Goal: Information Seeking & Learning: Learn about a topic

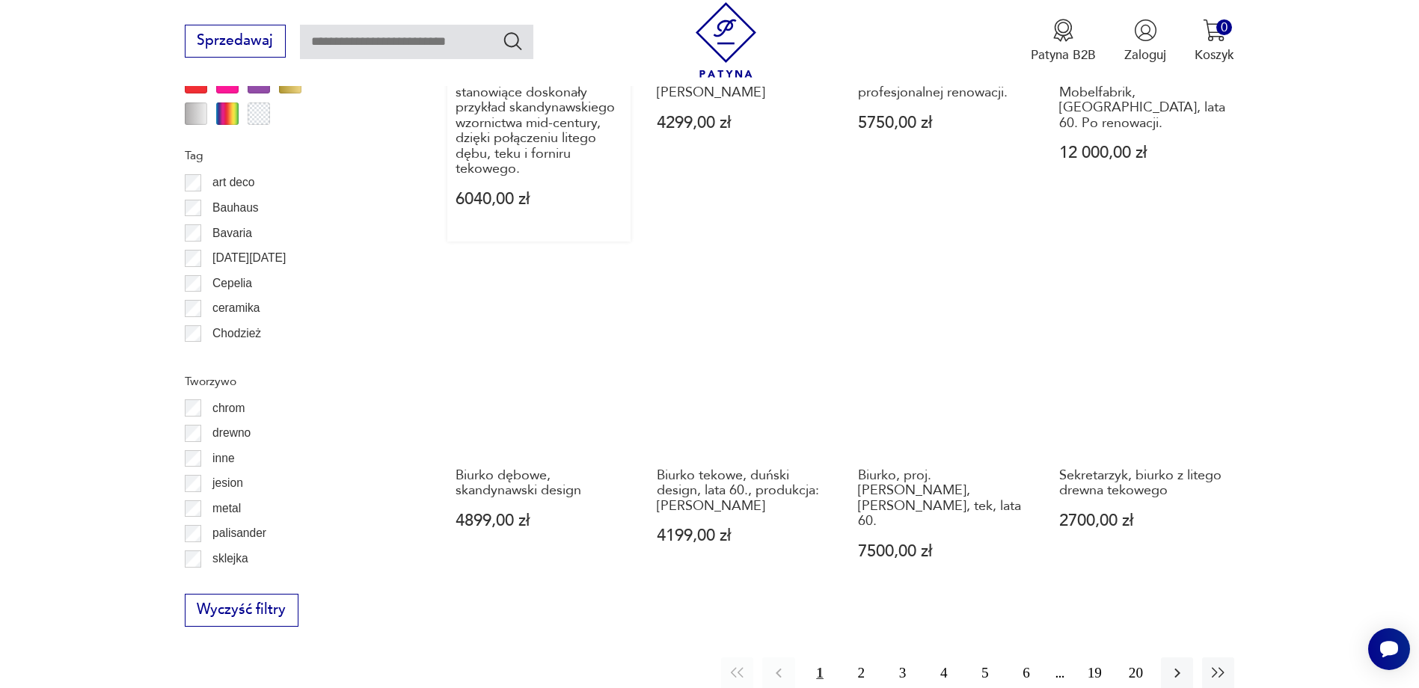
scroll to position [1768, 0]
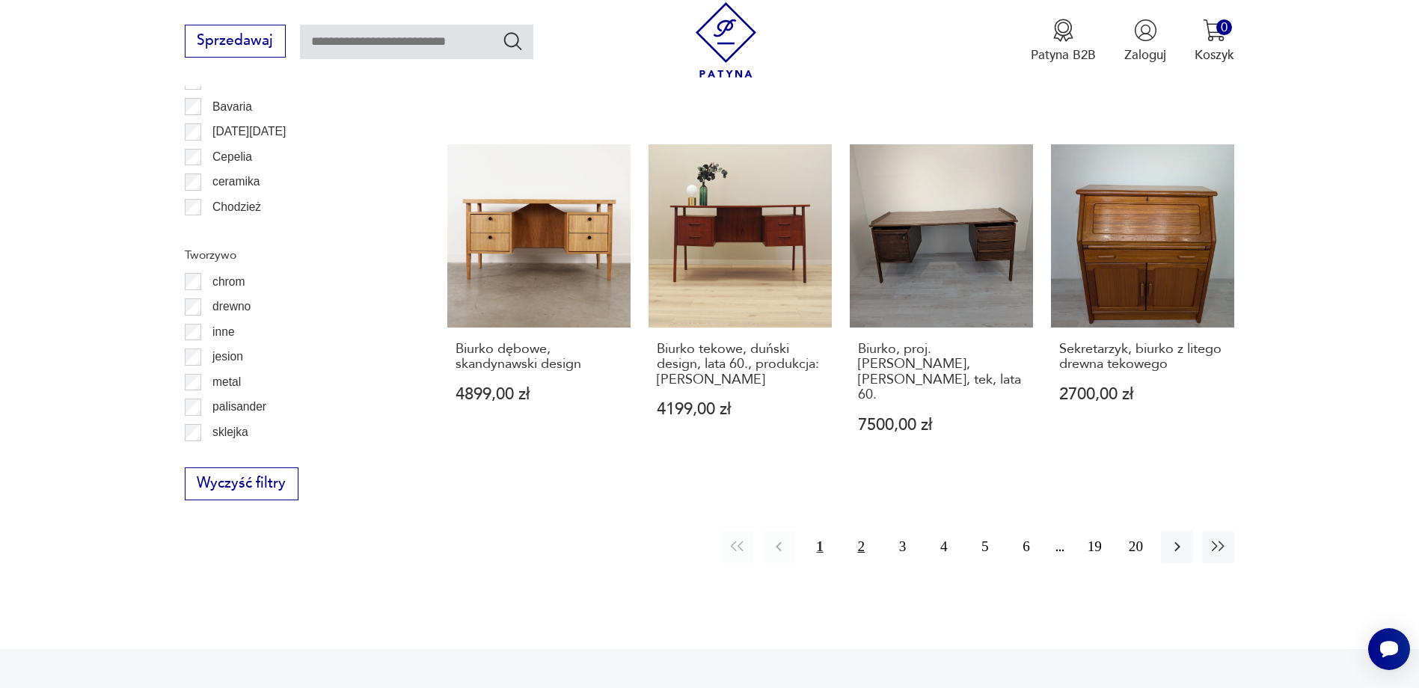
click at [864, 531] on button "2" at bounding box center [861, 547] width 32 height 32
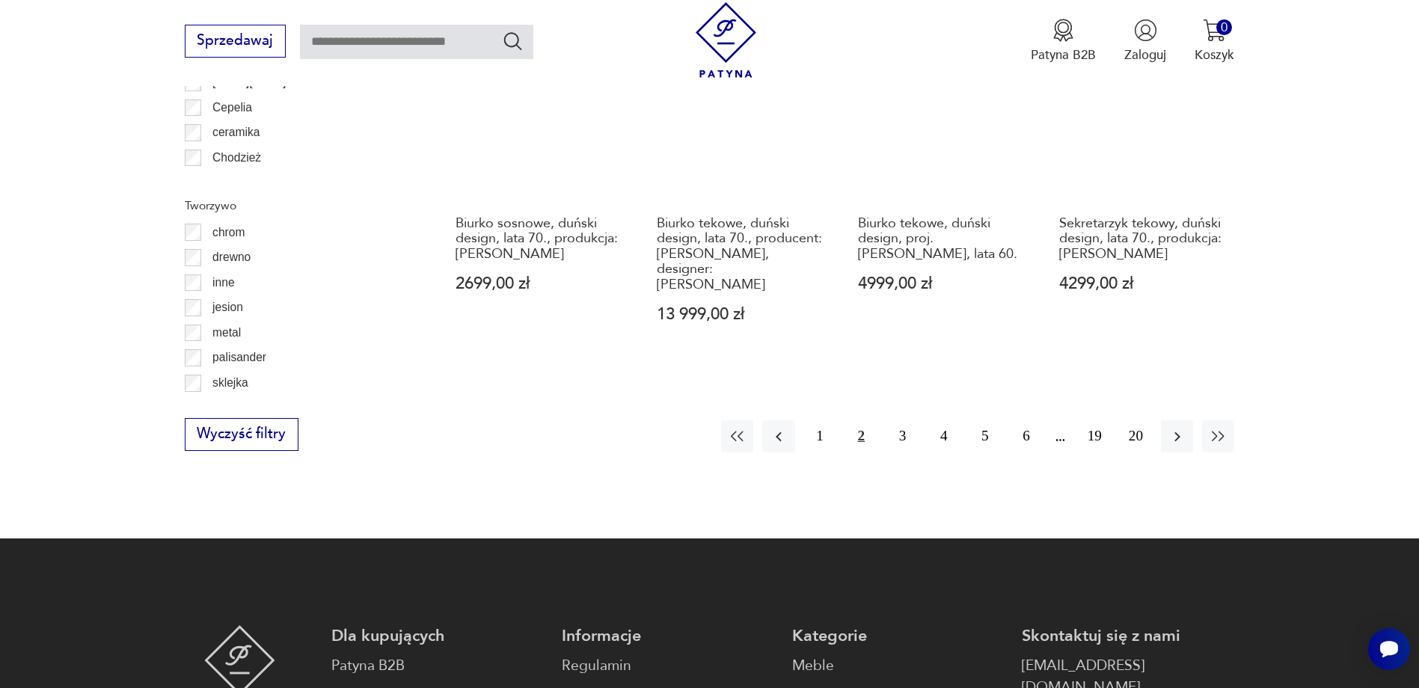
scroll to position [1845, 0]
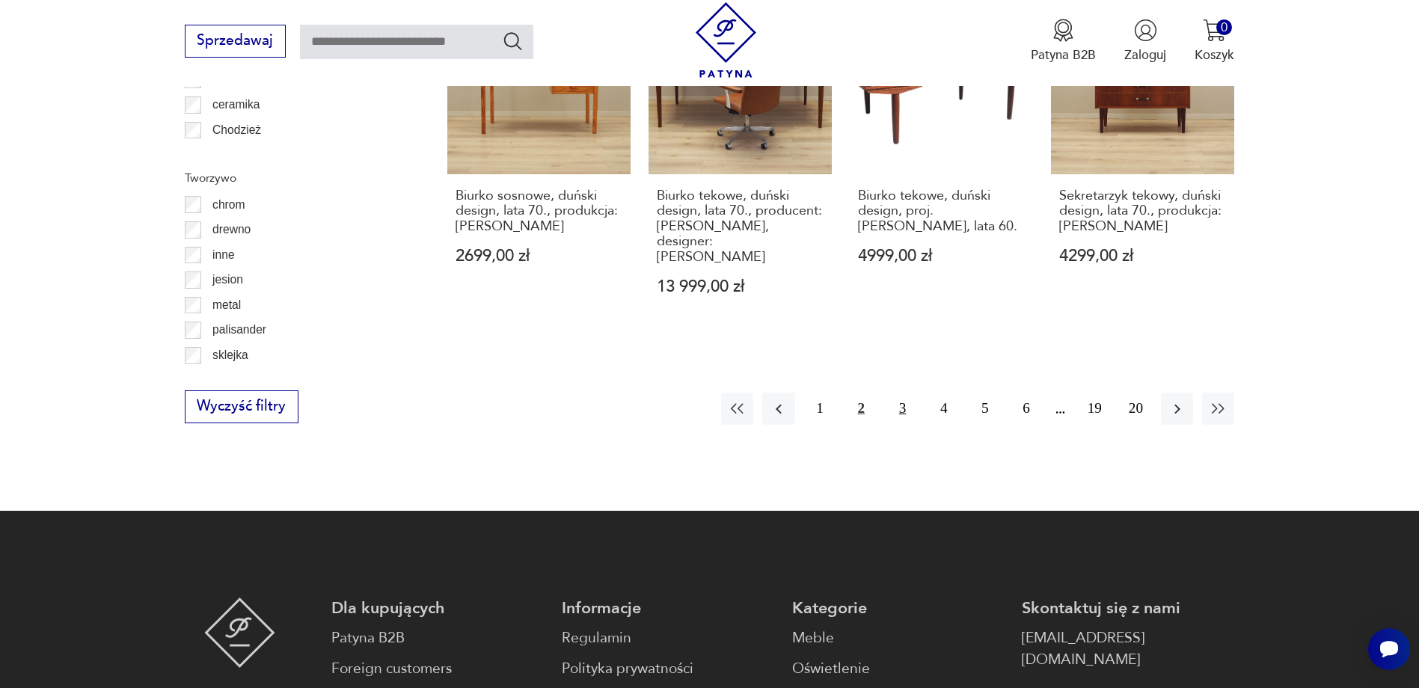
click at [903, 393] on button "3" at bounding box center [903, 409] width 32 height 32
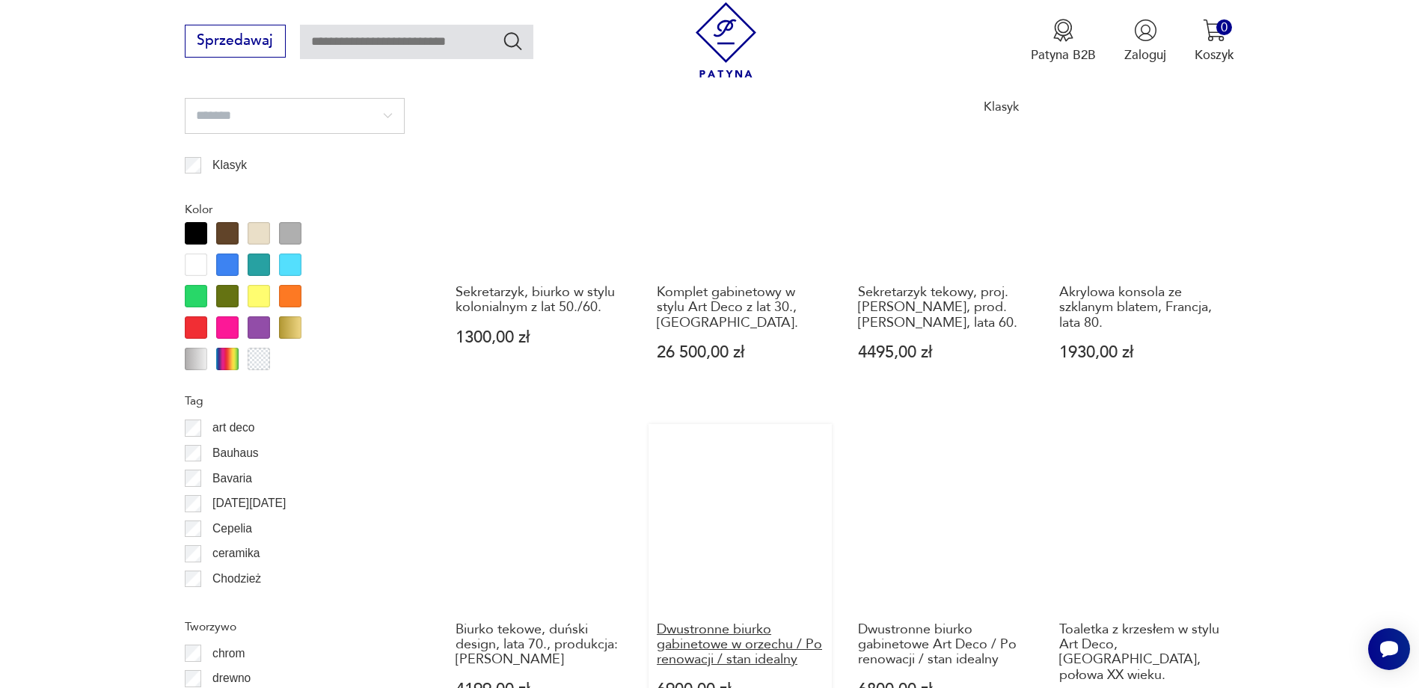
scroll to position [1695, 0]
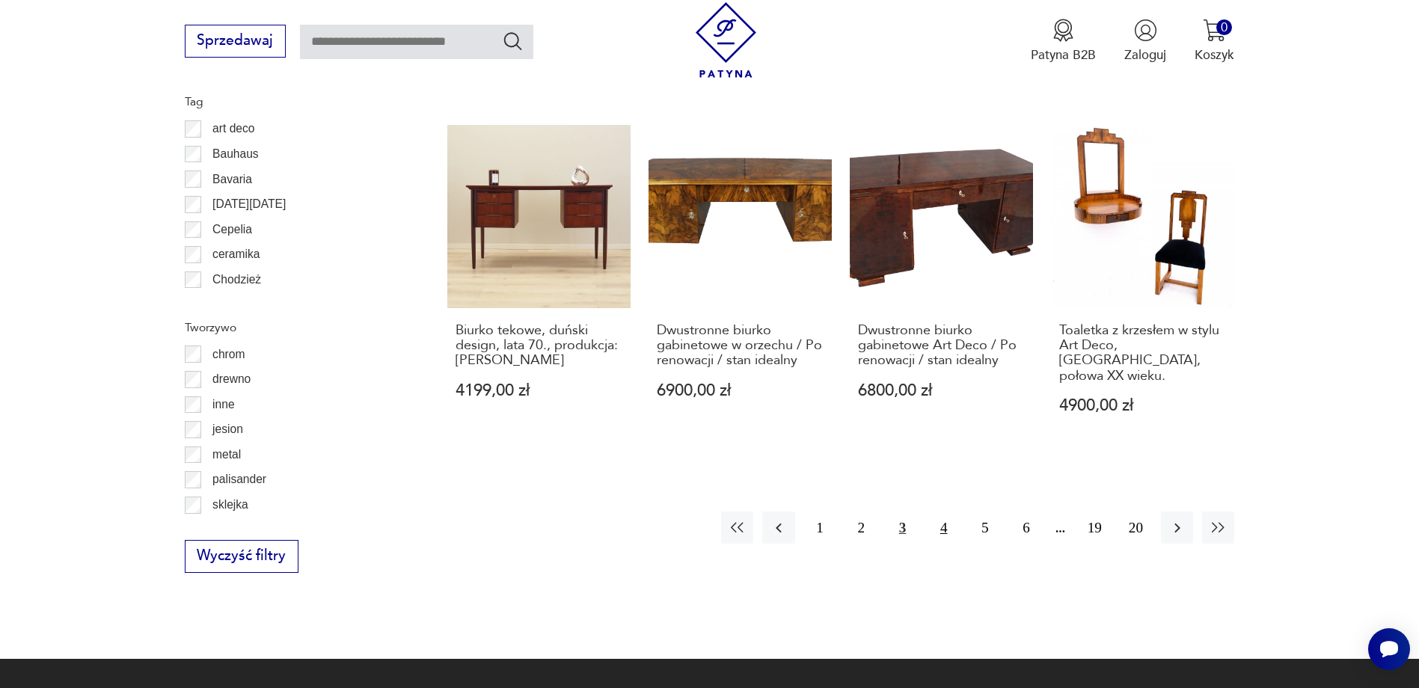
click at [946, 512] on button "4" at bounding box center [944, 528] width 32 height 32
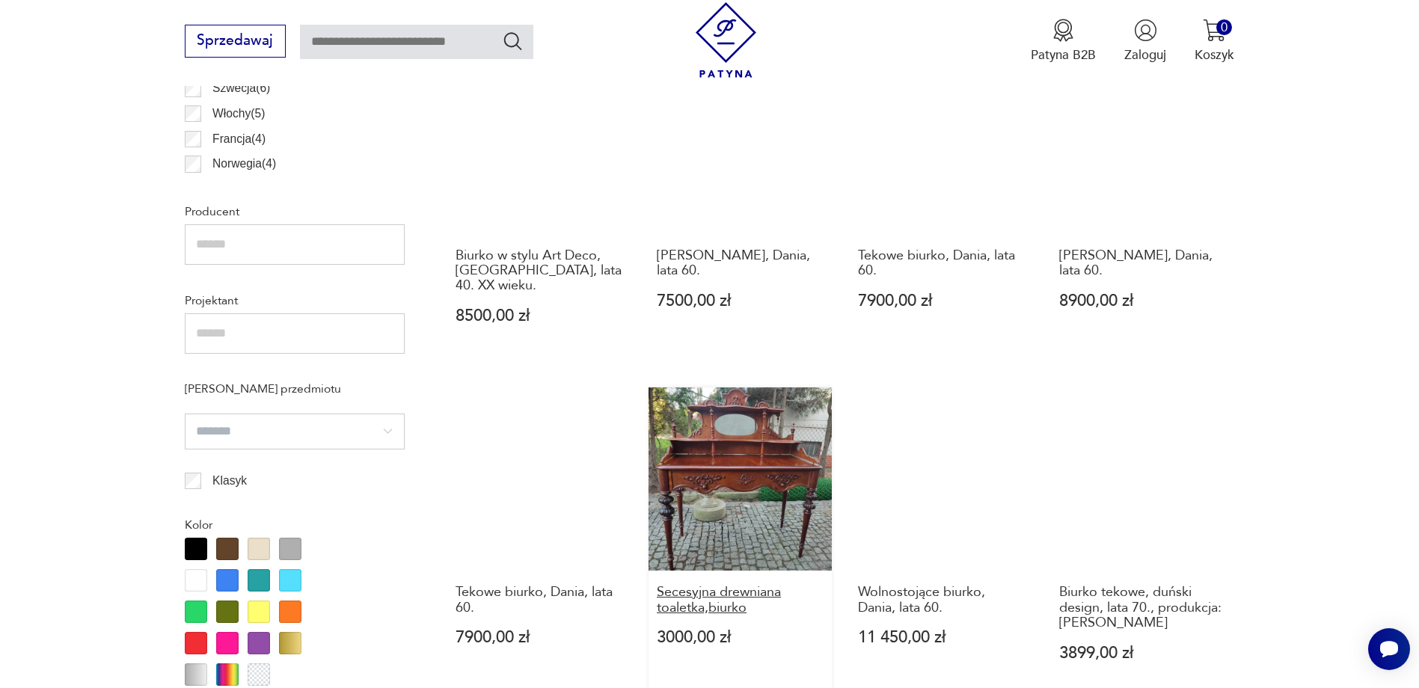
scroll to position [1097, 0]
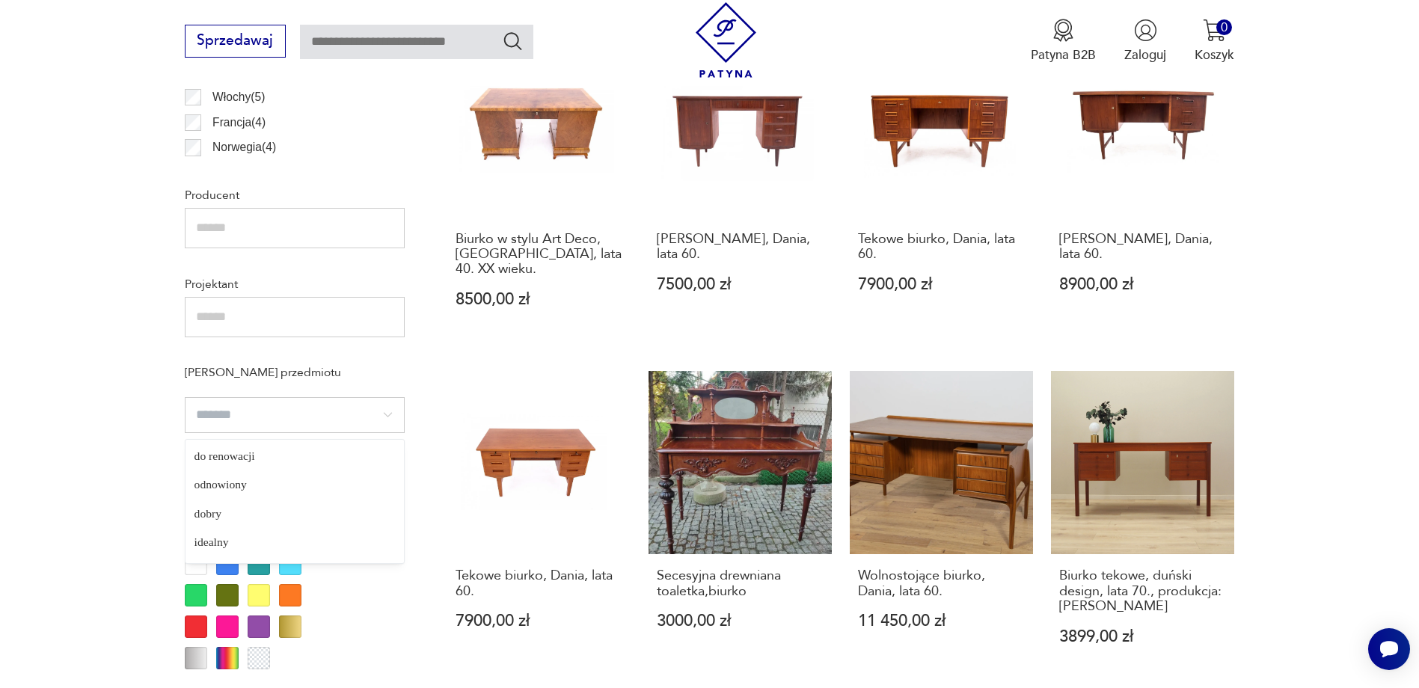
click at [385, 416] on input "search" at bounding box center [295, 415] width 220 height 36
type input "*********"
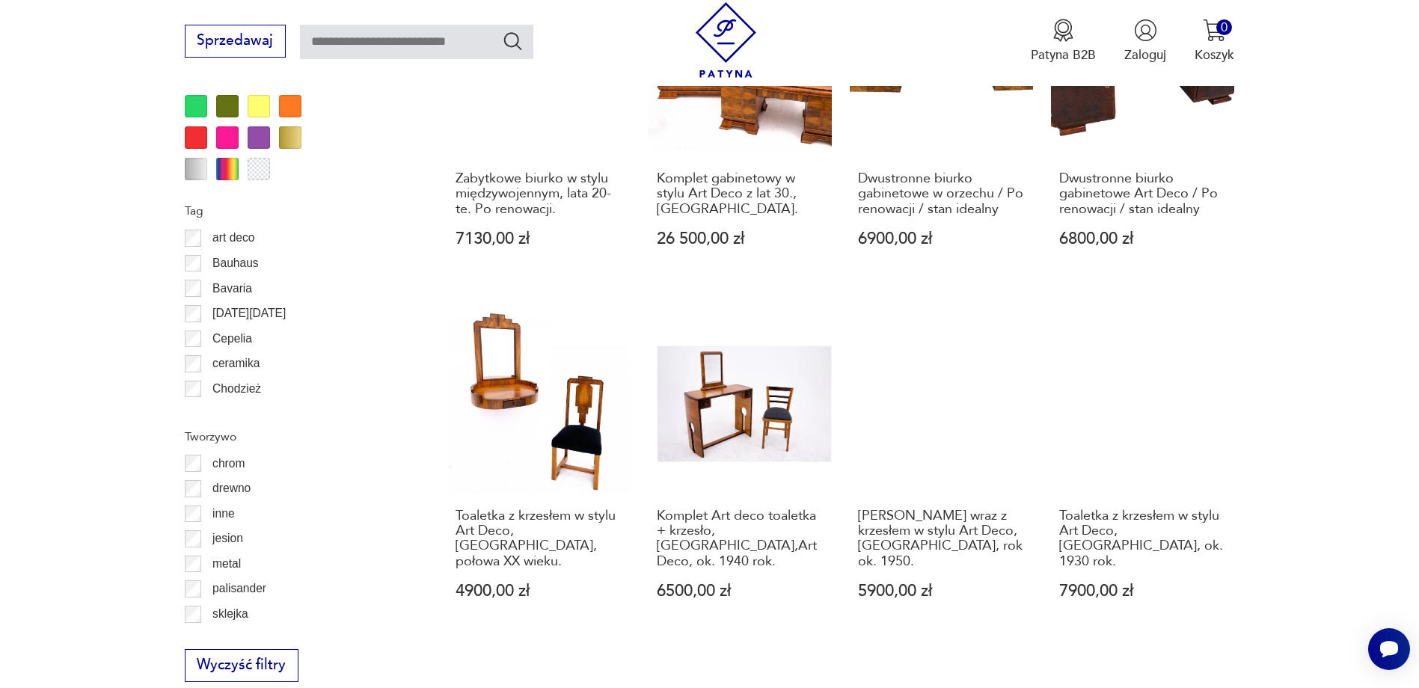
scroll to position [1845, 0]
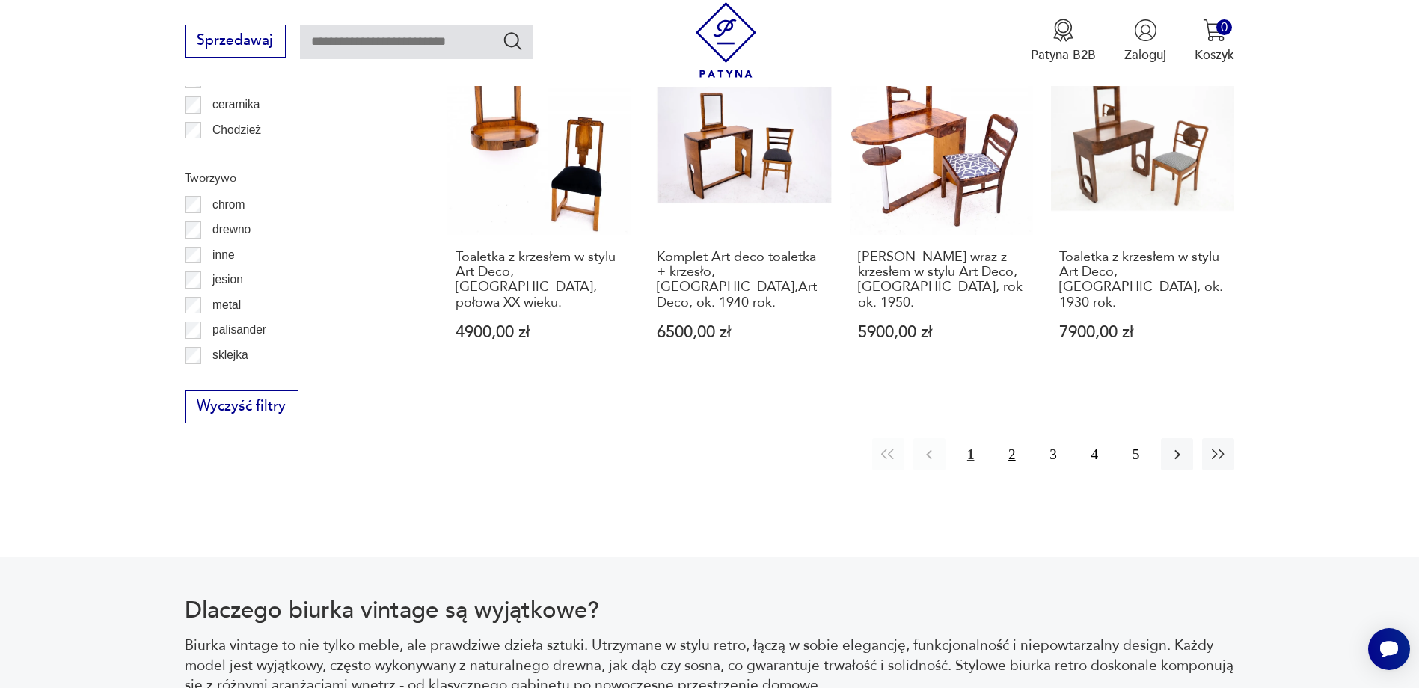
click at [1009, 438] on button "2" at bounding box center [1012, 454] width 32 height 32
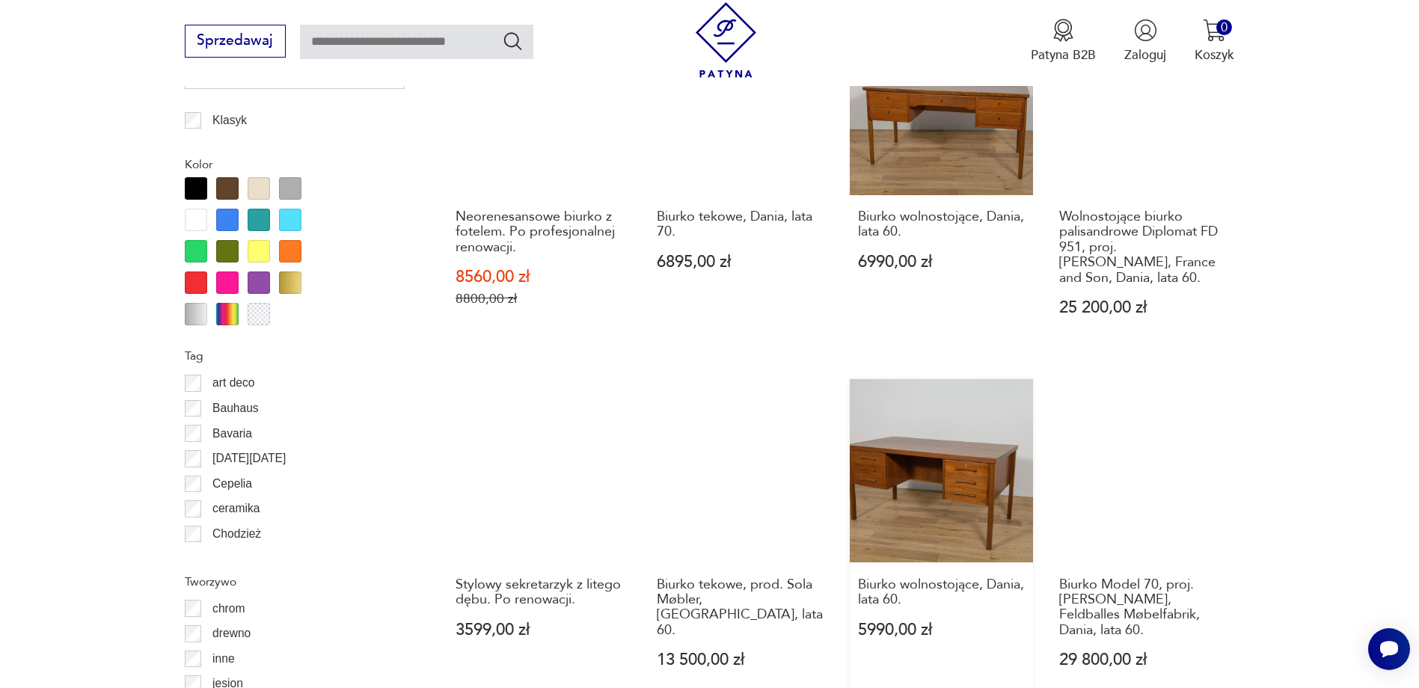
scroll to position [1621, 0]
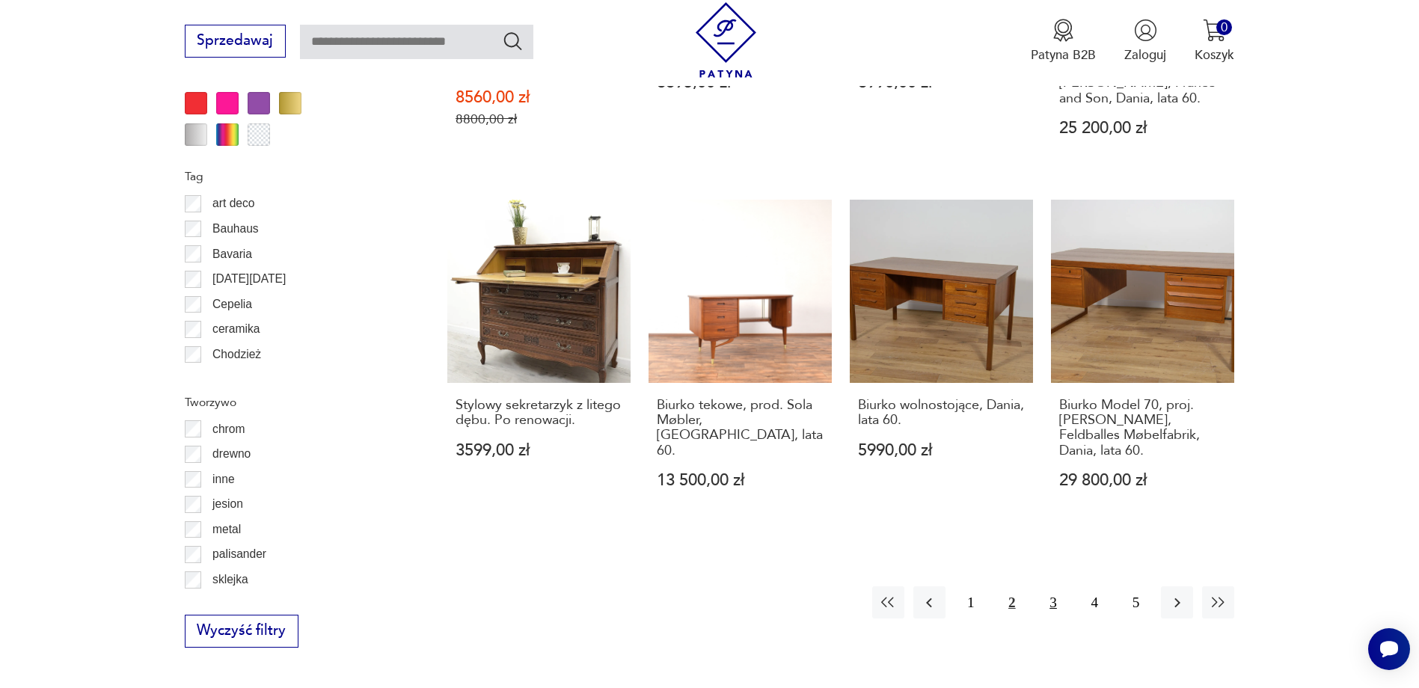
click at [1059, 587] on button "3" at bounding box center [1053, 603] width 32 height 32
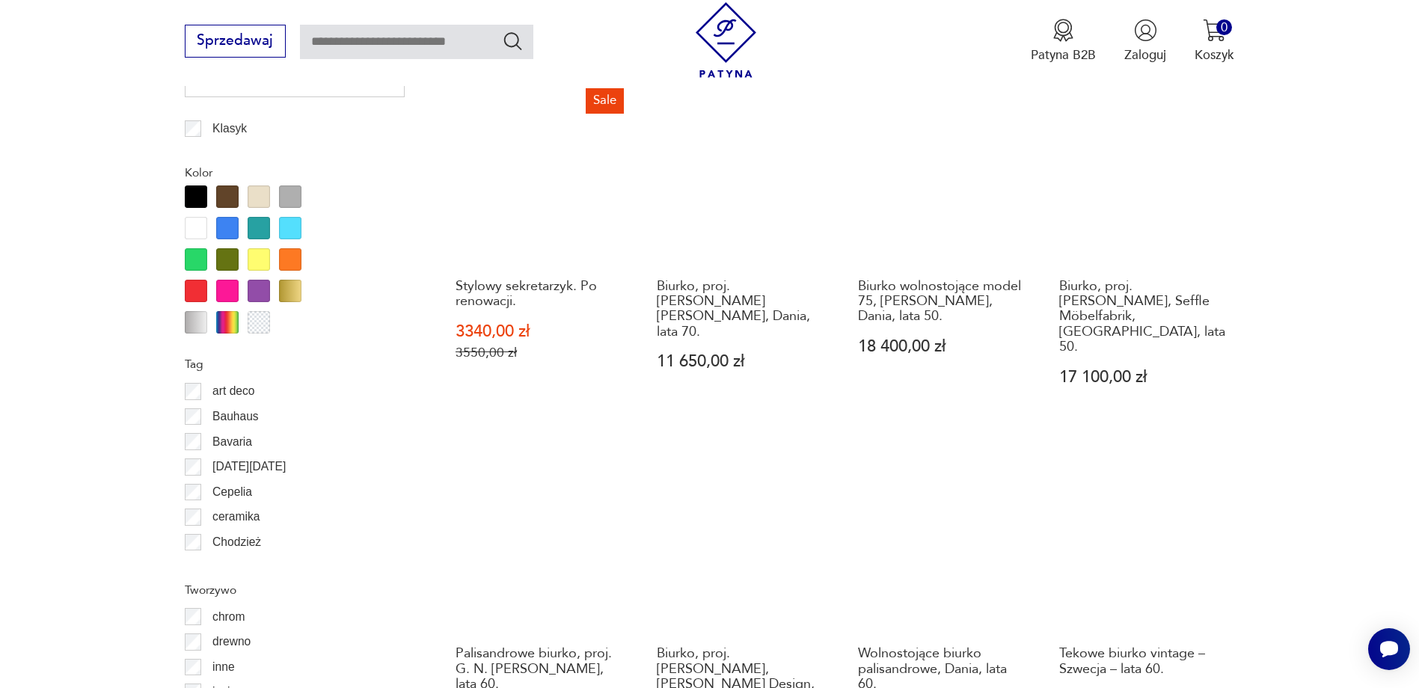
scroll to position [1621, 0]
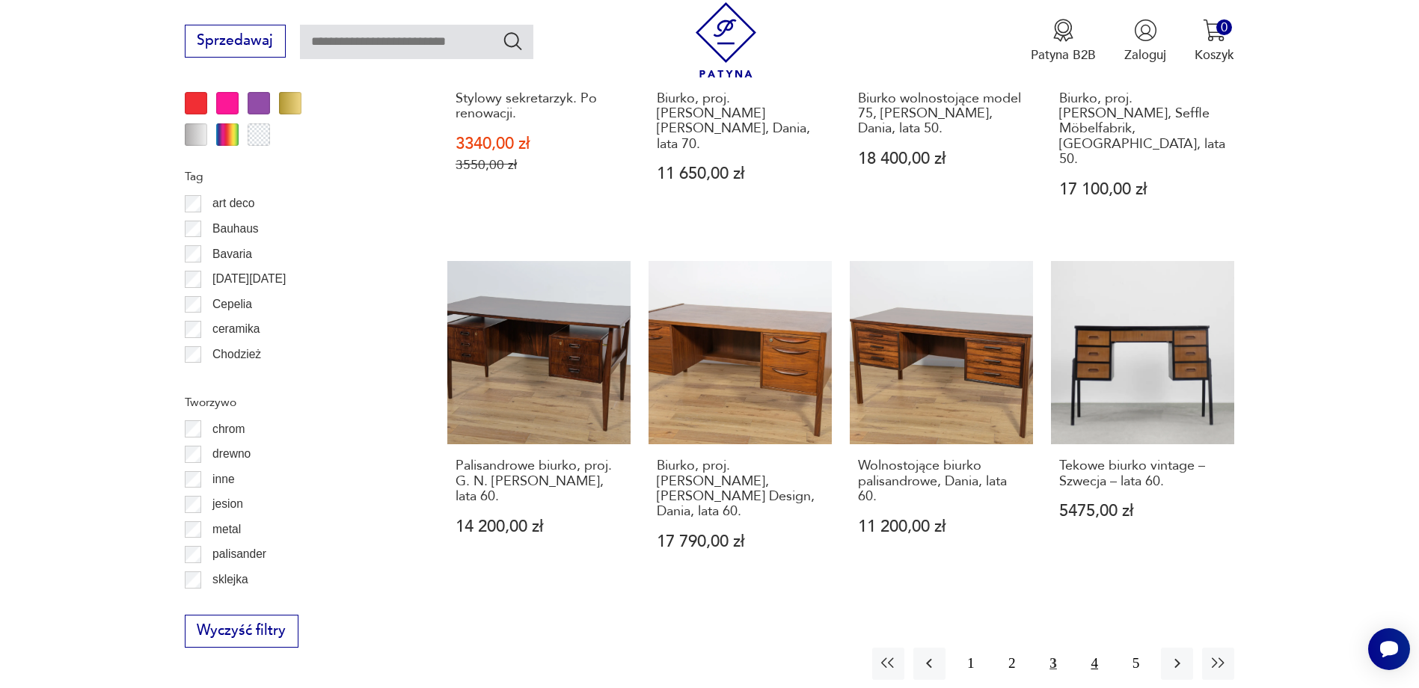
click at [1097, 648] on button "4" at bounding box center [1095, 664] width 32 height 32
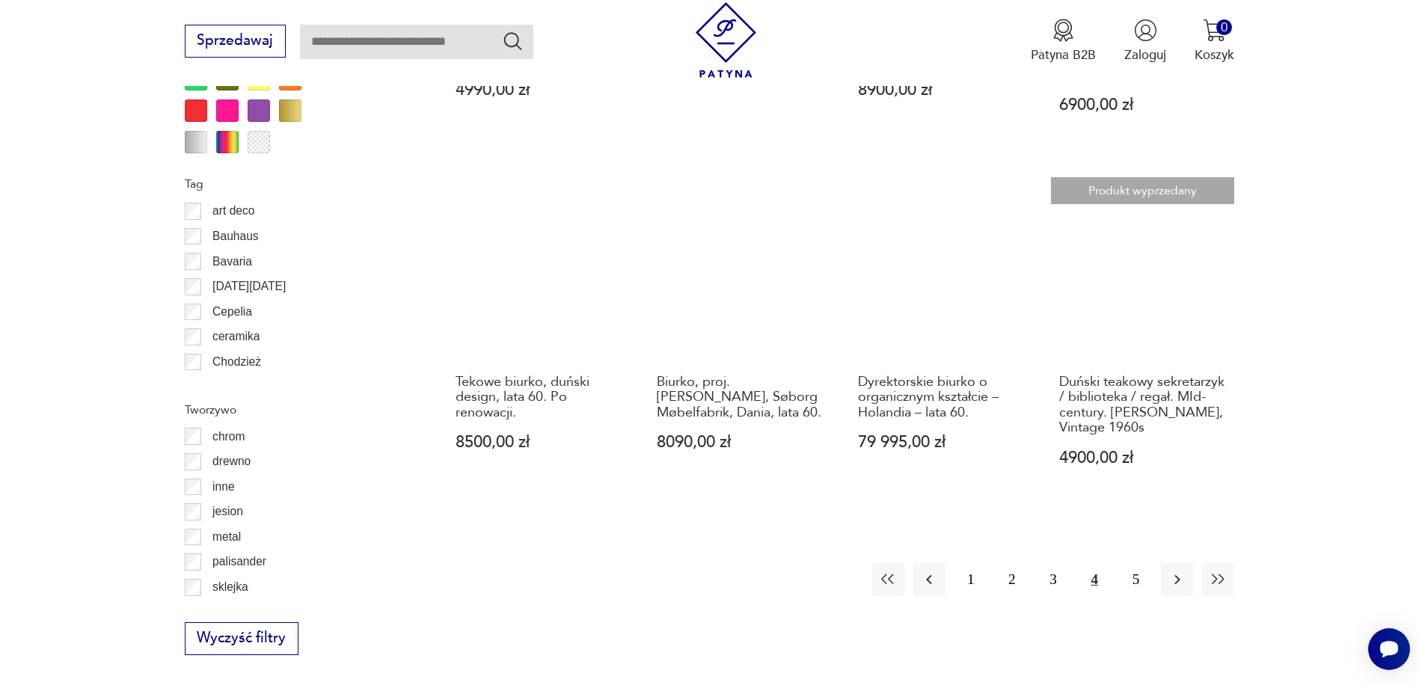
scroll to position [1695, 0]
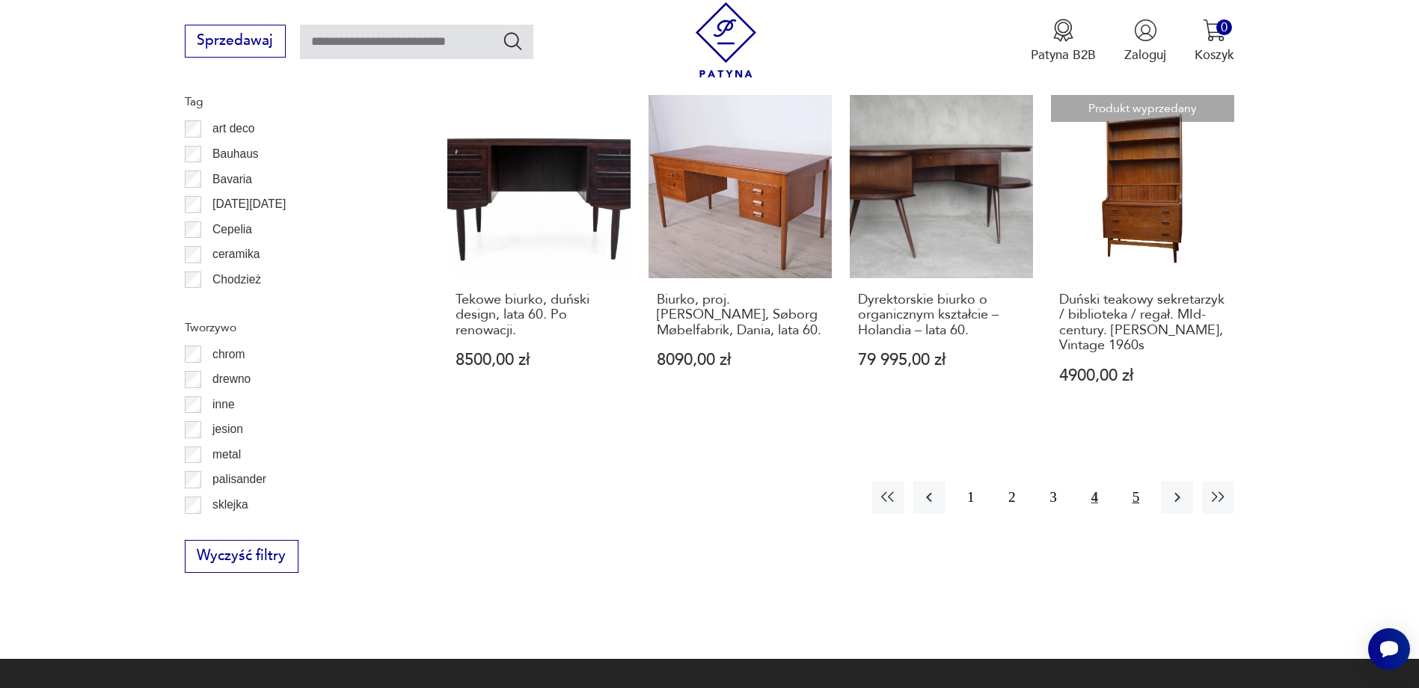
click at [1138, 495] on button "5" at bounding box center [1136, 497] width 32 height 32
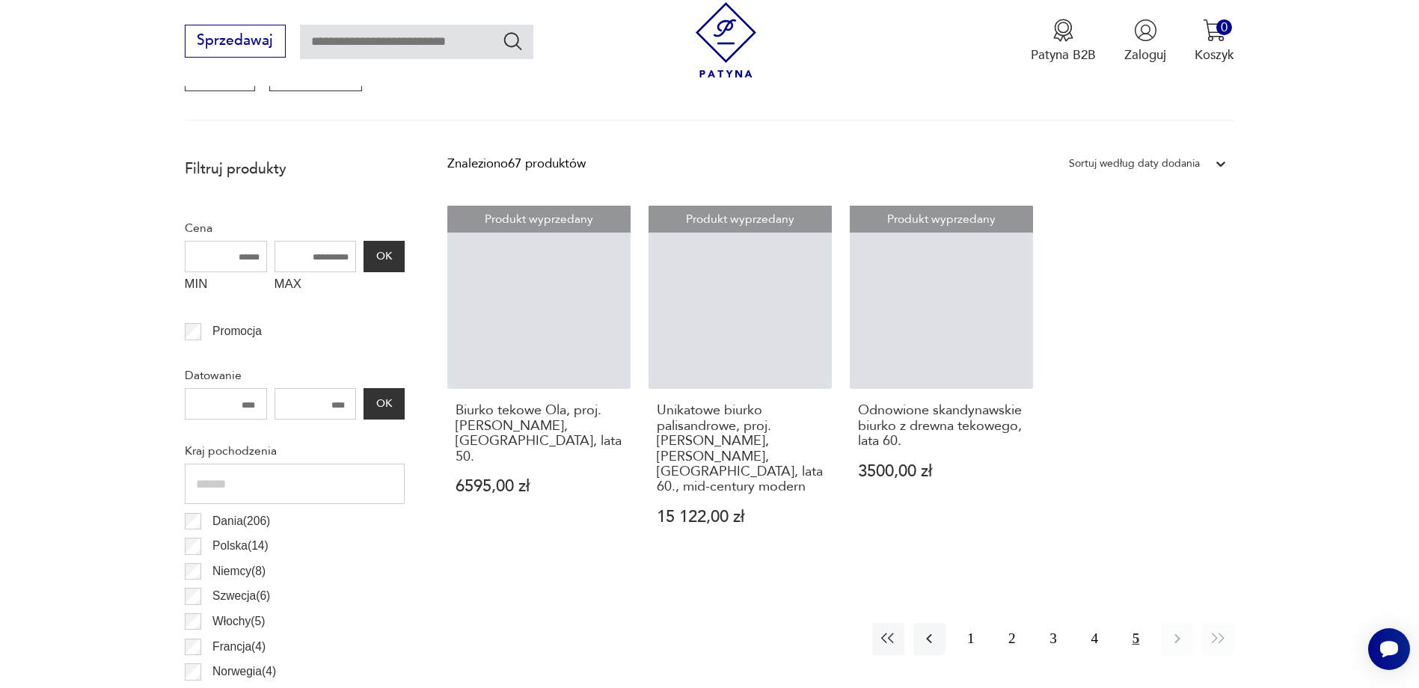
scroll to position [498, 0]
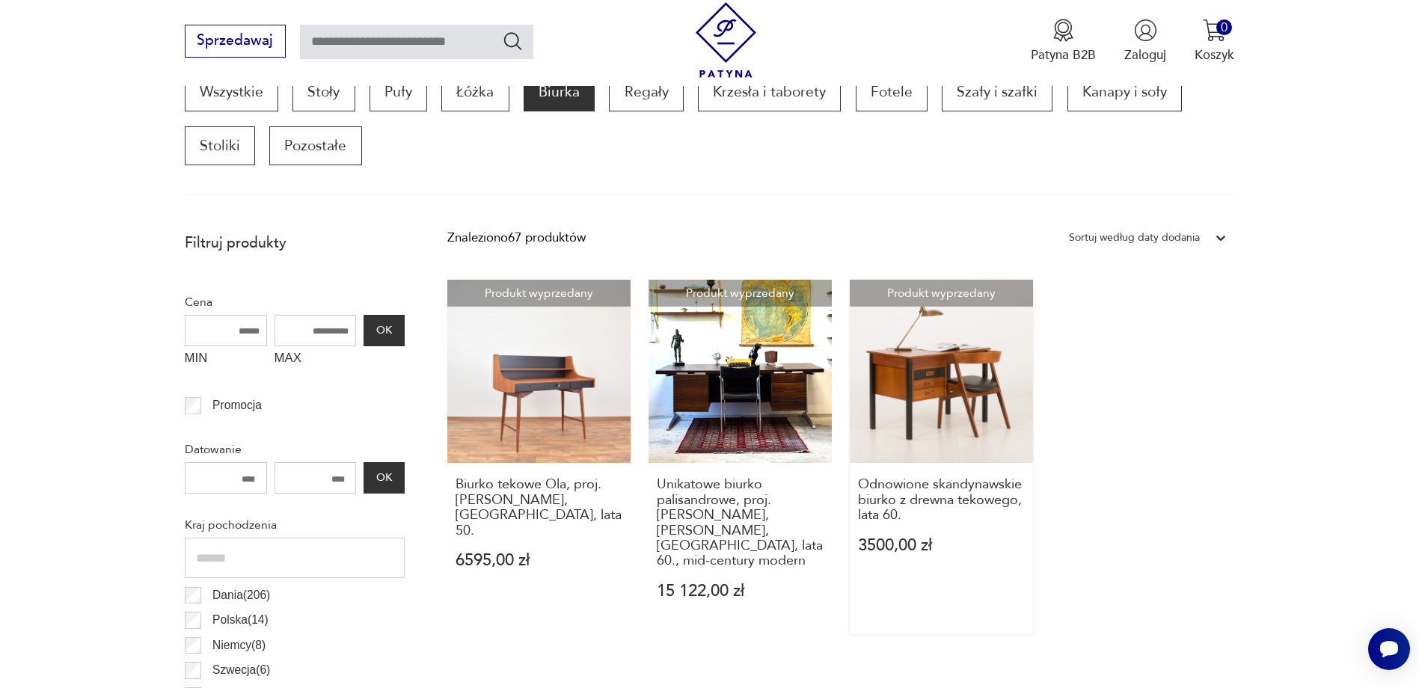
click at [961, 385] on link "Produkt wyprzedany Odnowione skandynawskie biurko z drewna tekowego, lata 60. 3…" at bounding box center [941, 457] width 183 height 355
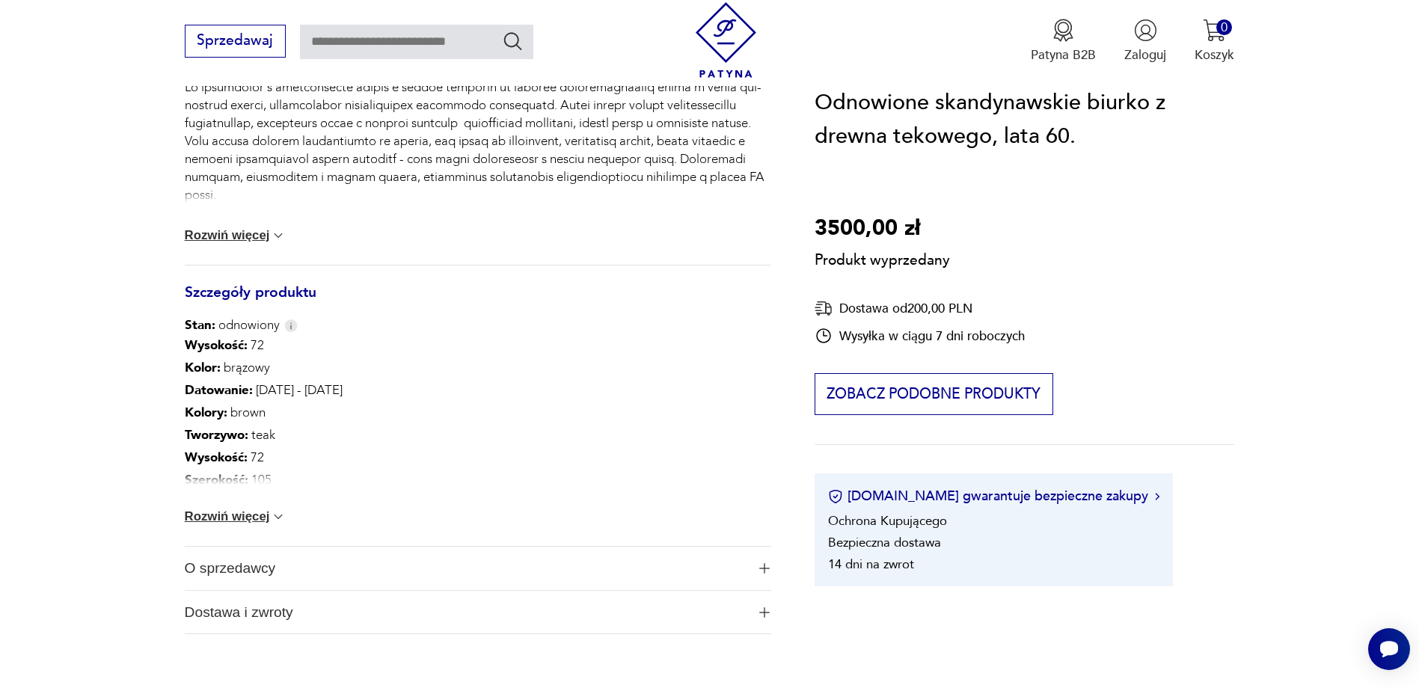
scroll to position [748, 0]
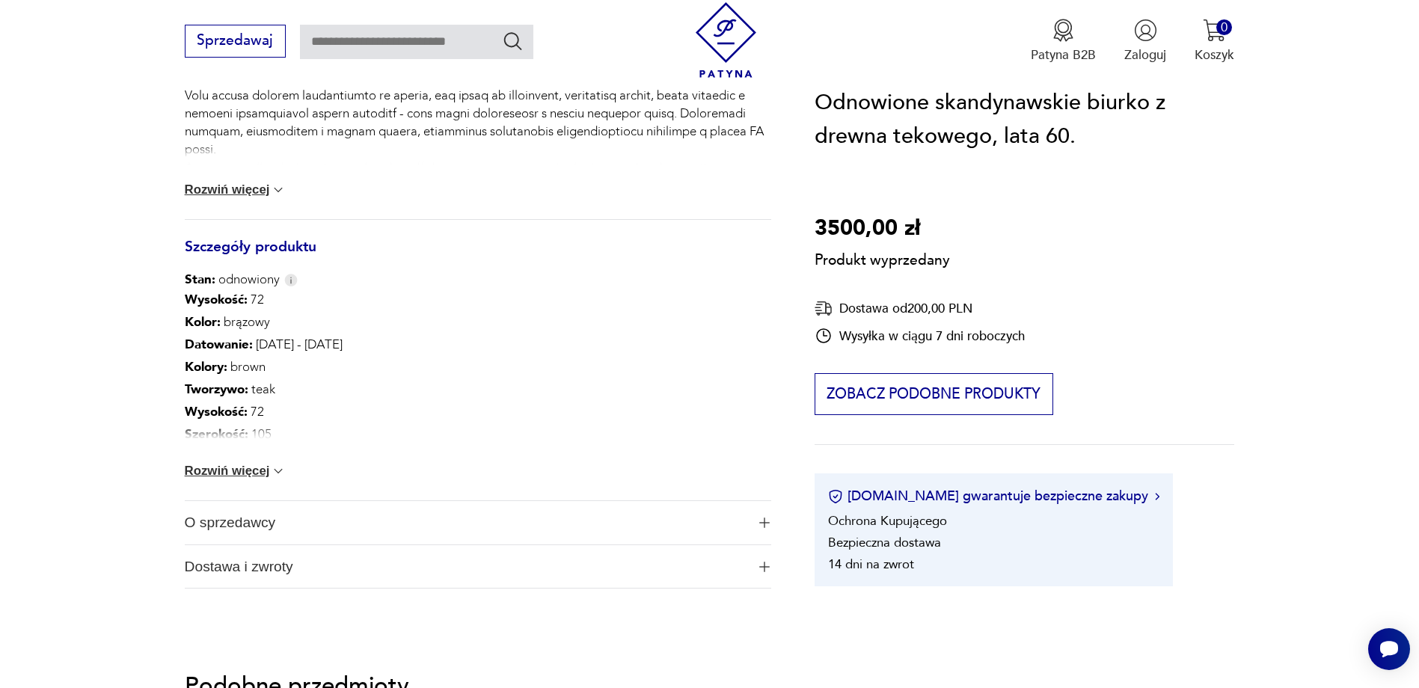
click at [276, 468] on img at bounding box center [278, 471] width 15 height 15
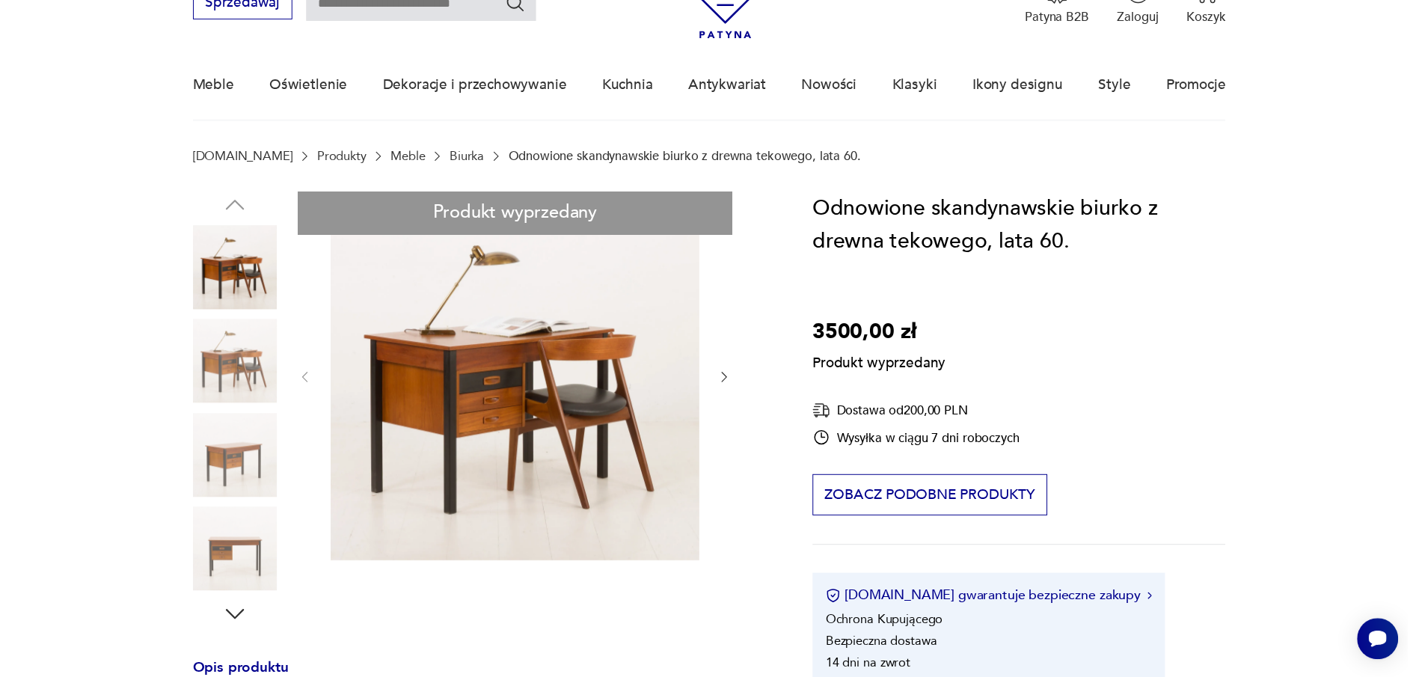
scroll to position [0, 0]
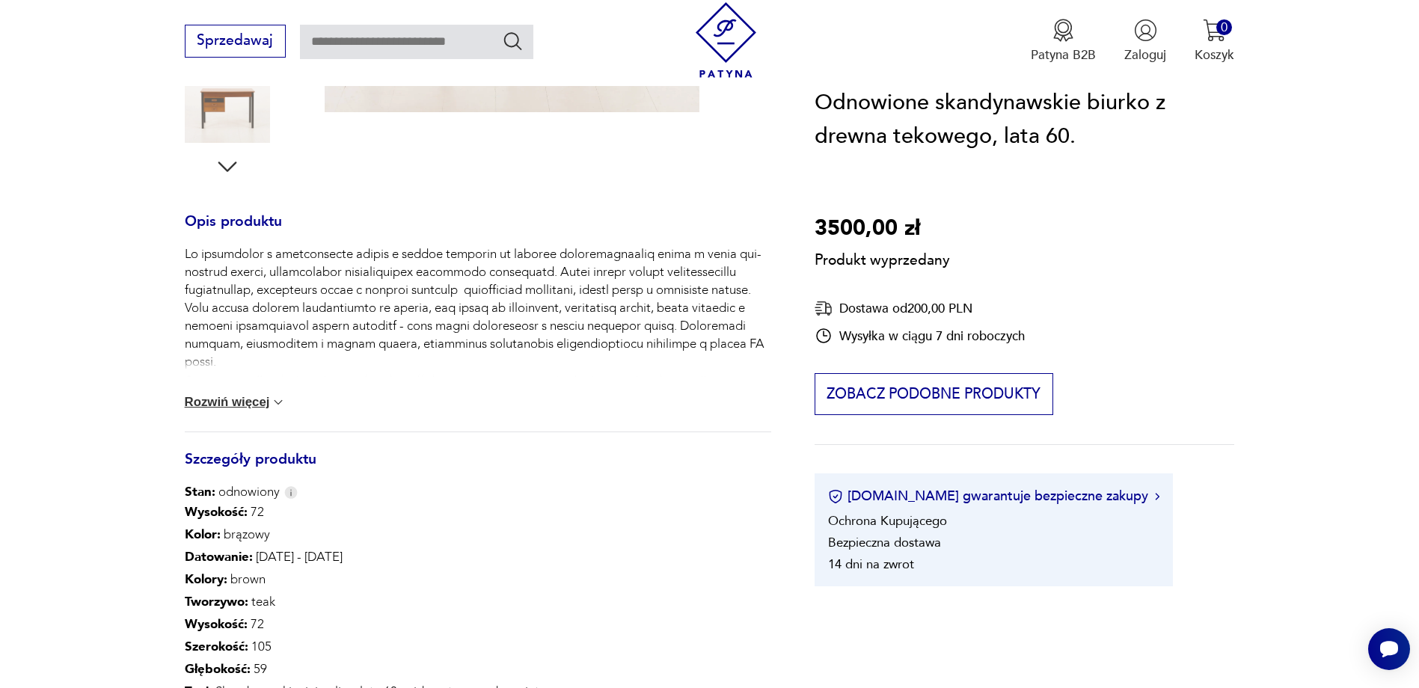
scroll to position [748, 0]
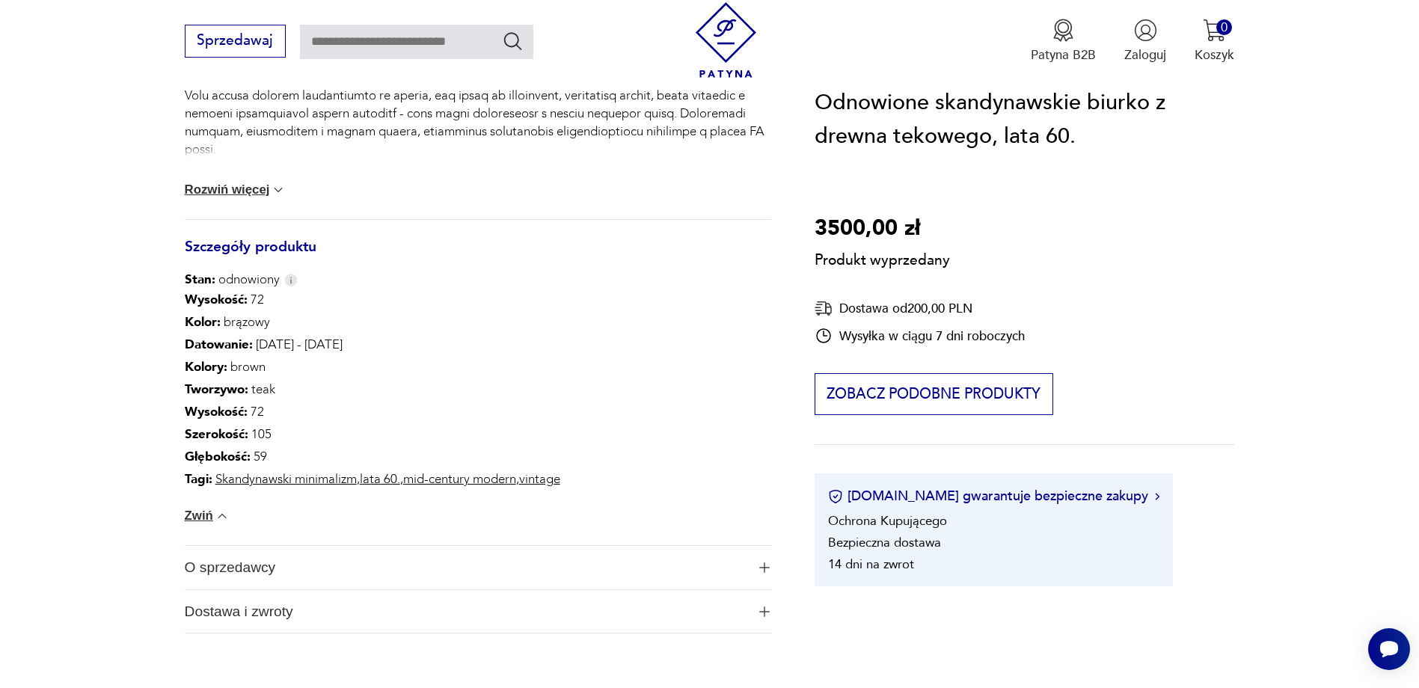
click at [762, 567] on img "button" at bounding box center [764, 568] width 10 height 10
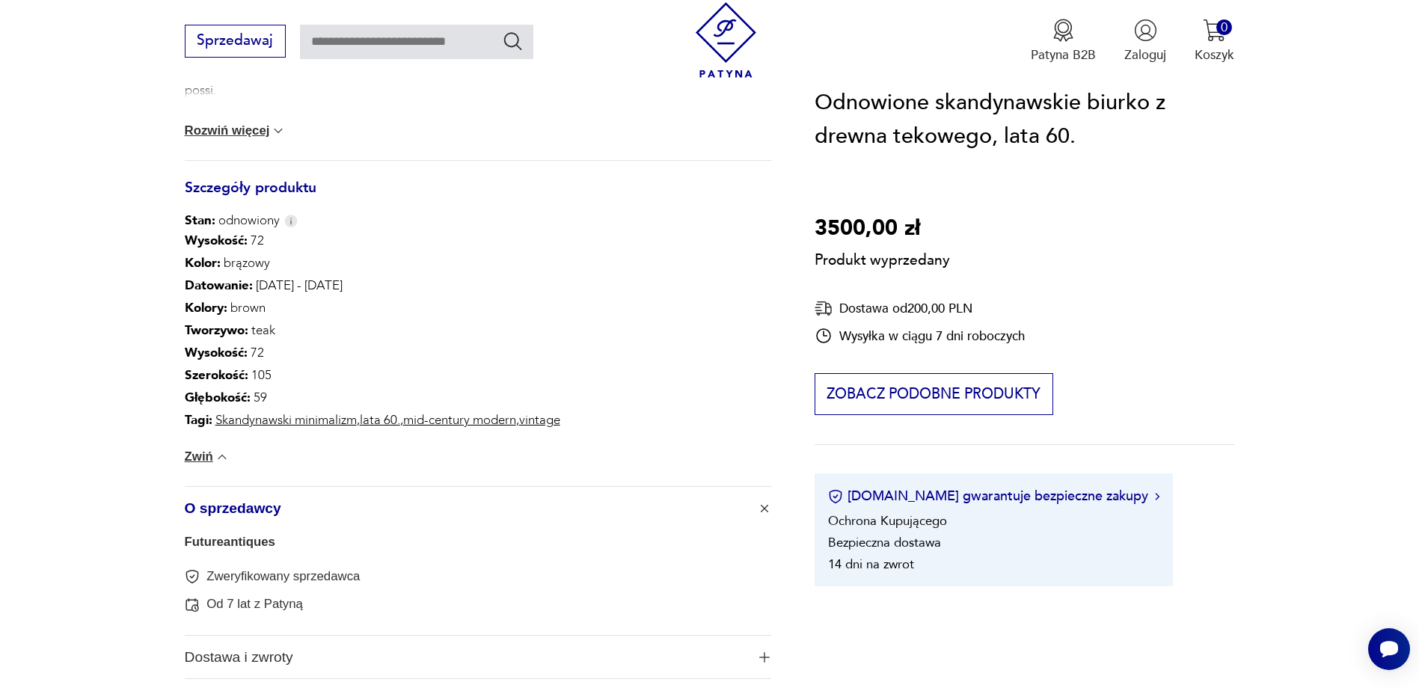
scroll to position [898, 0]
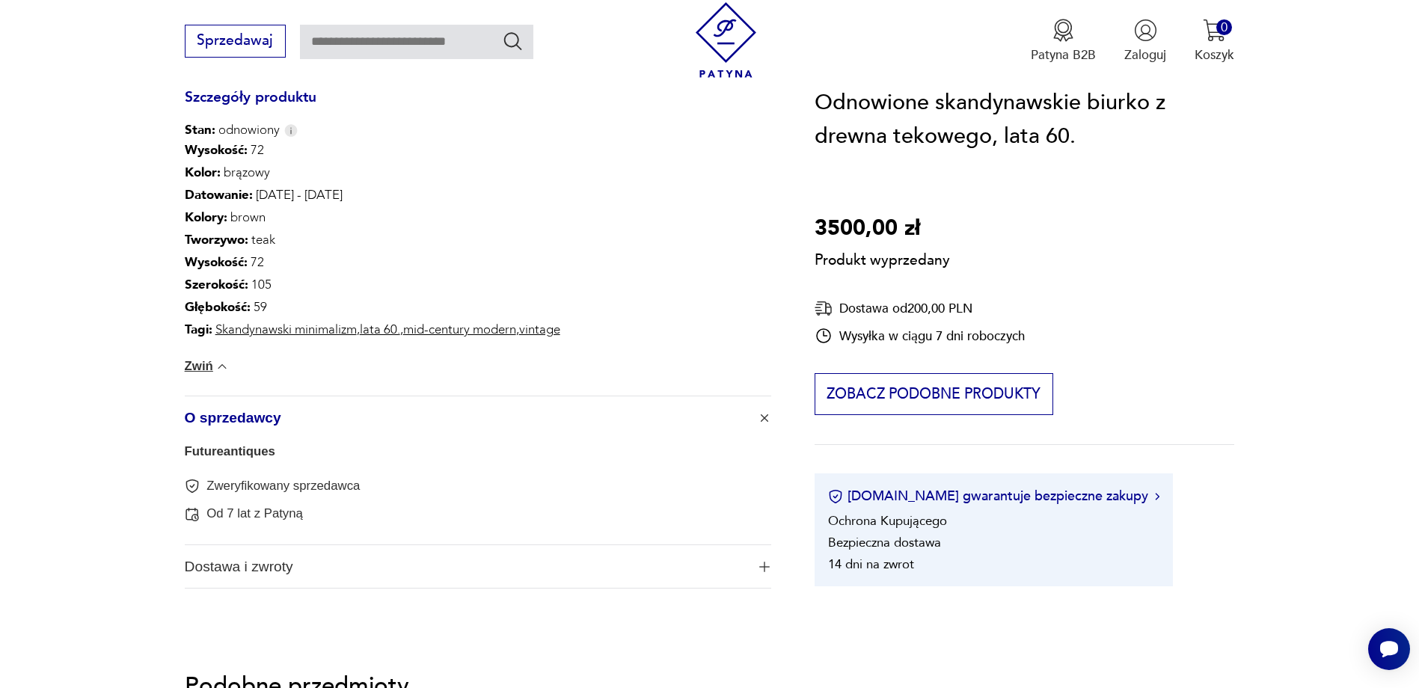
click at [771, 415] on button "O sprzedawcy" at bounding box center [478, 418] width 587 height 43
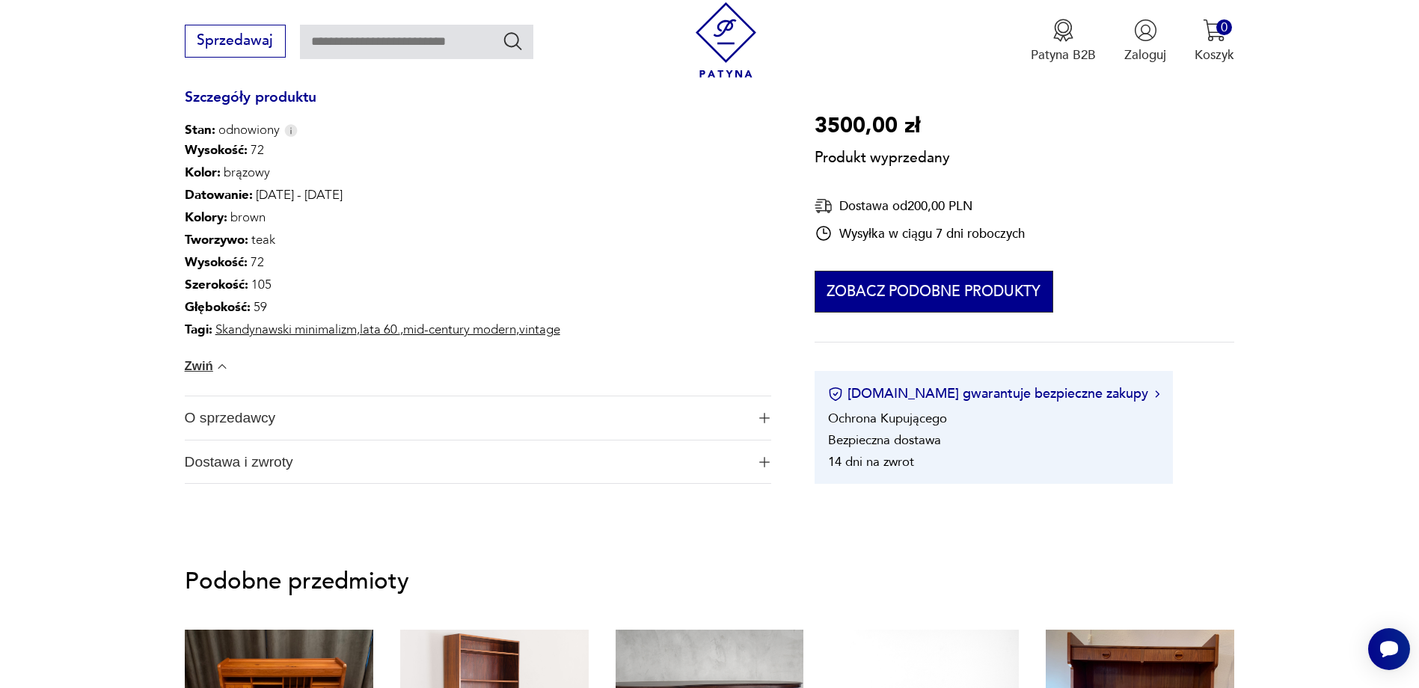
click at [986, 287] on button "Zobacz podobne produkty" at bounding box center [934, 293] width 239 height 42
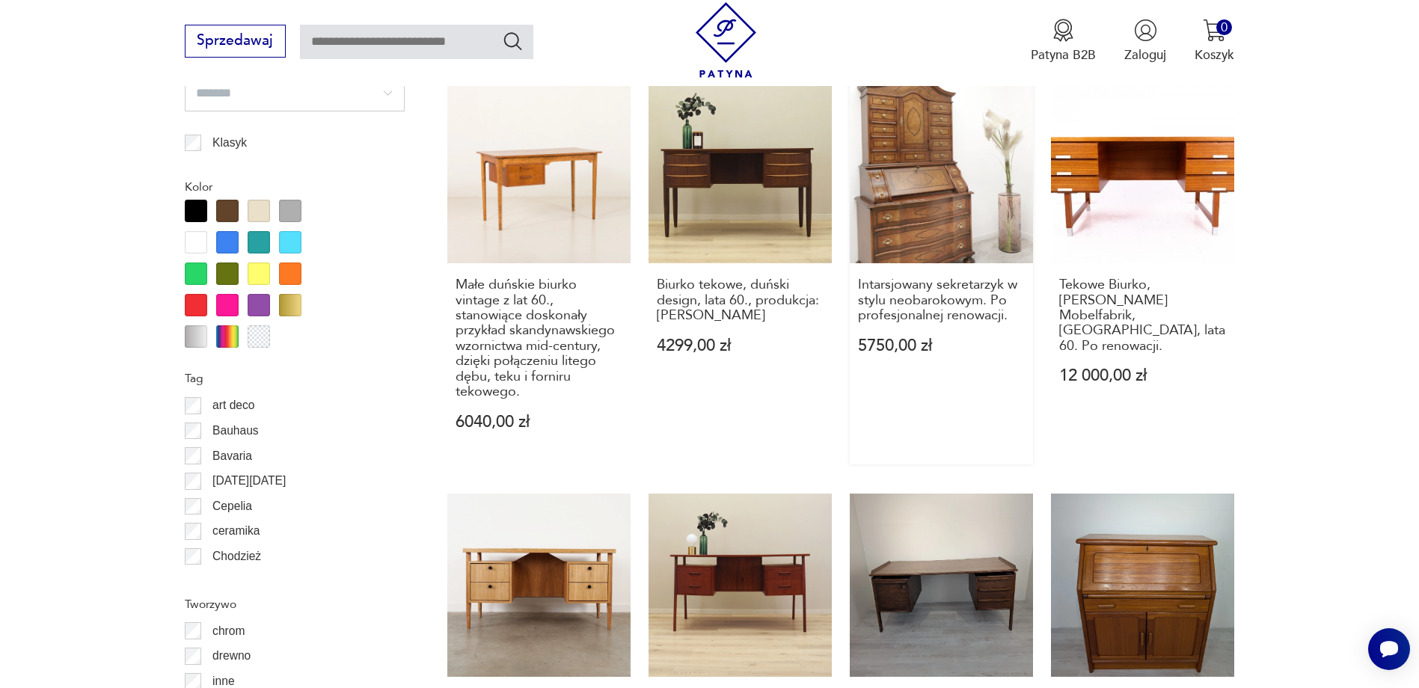
scroll to position [1718, 0]
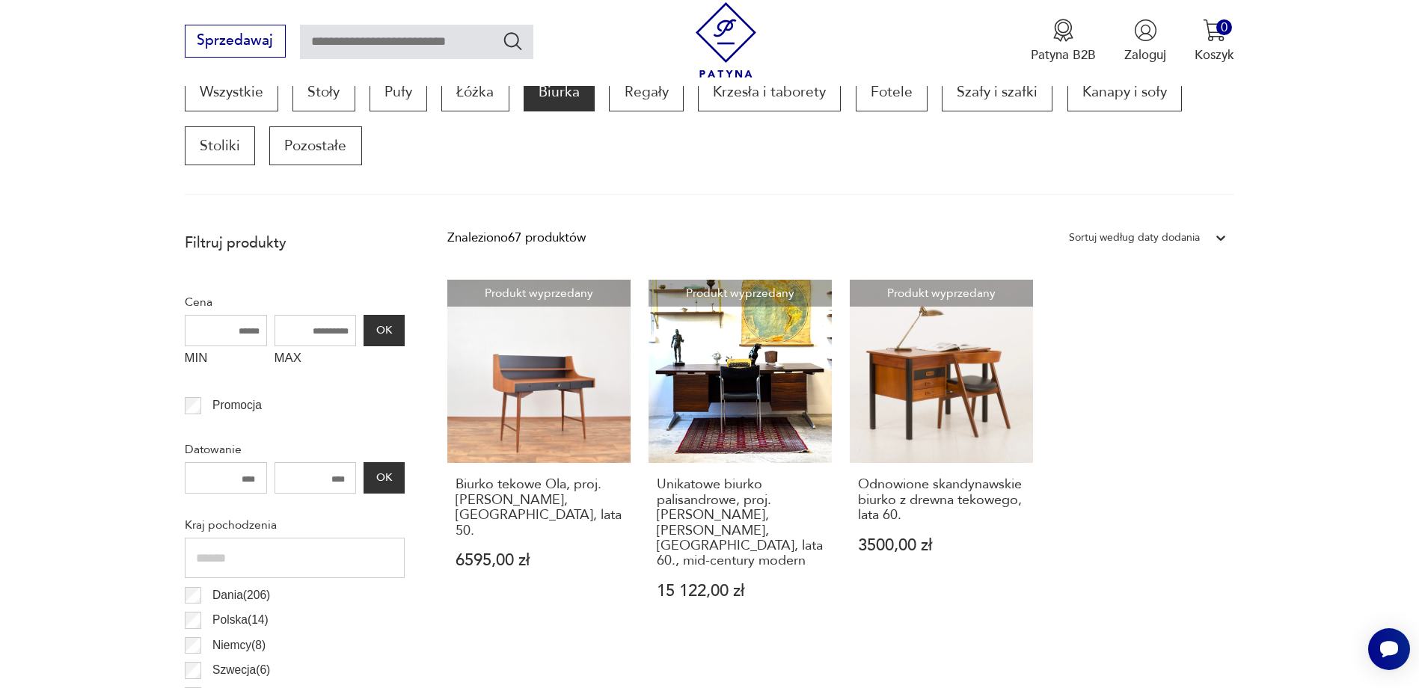
scroll to position [1695, 0]
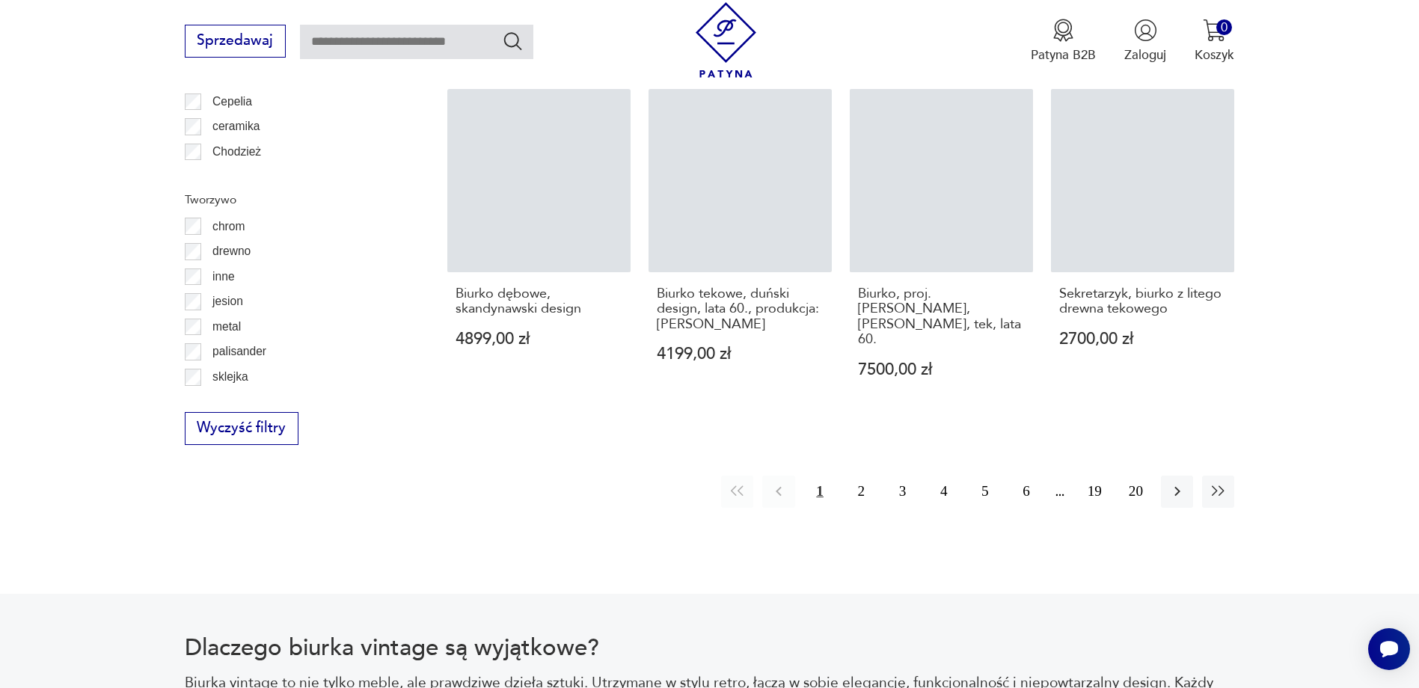
scroll to position [49, 0]
